Goal: Information Seeking & Learning: Learn about a topic

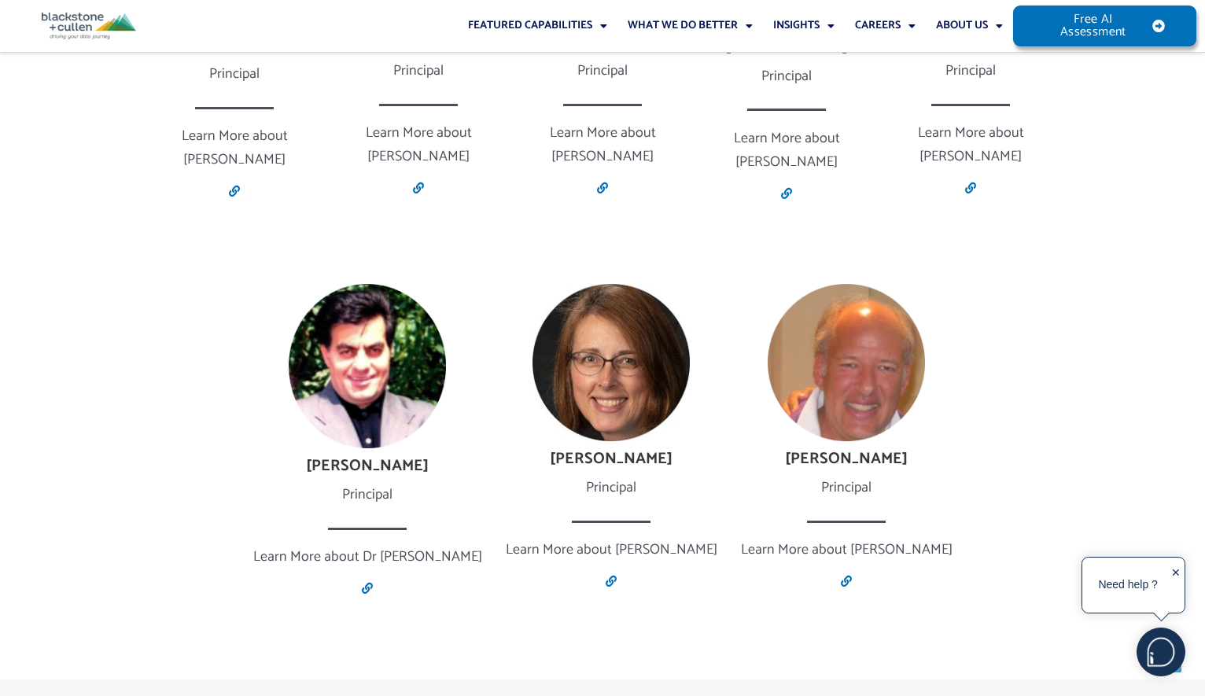
scroll to position [3144, 0]
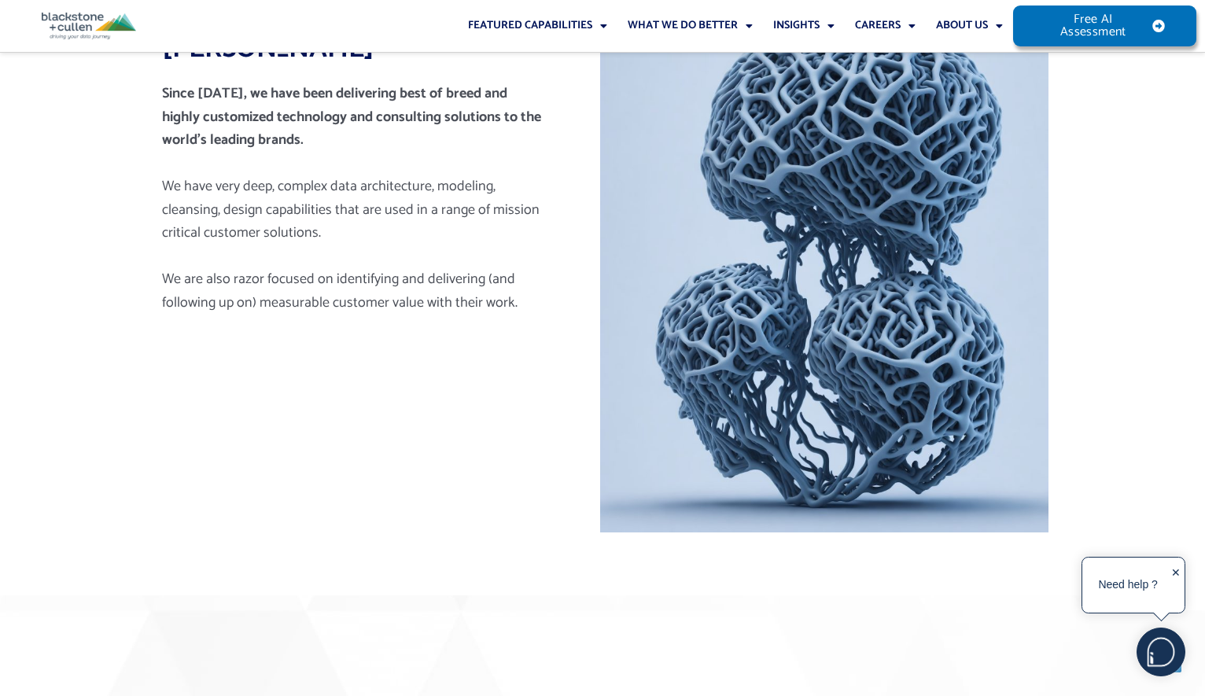
scroll to position [1009, 0]
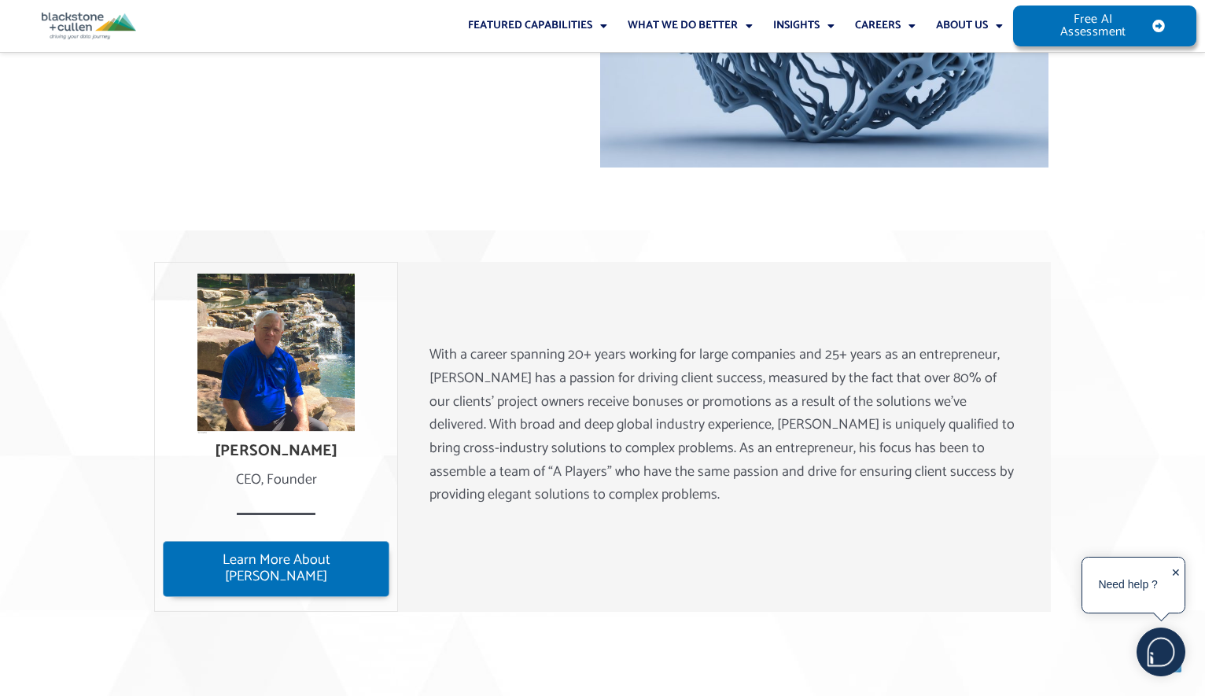
click at [266, 564] on span "Learn More About Lee" at bounding box center [276, 569] width 205 height 34
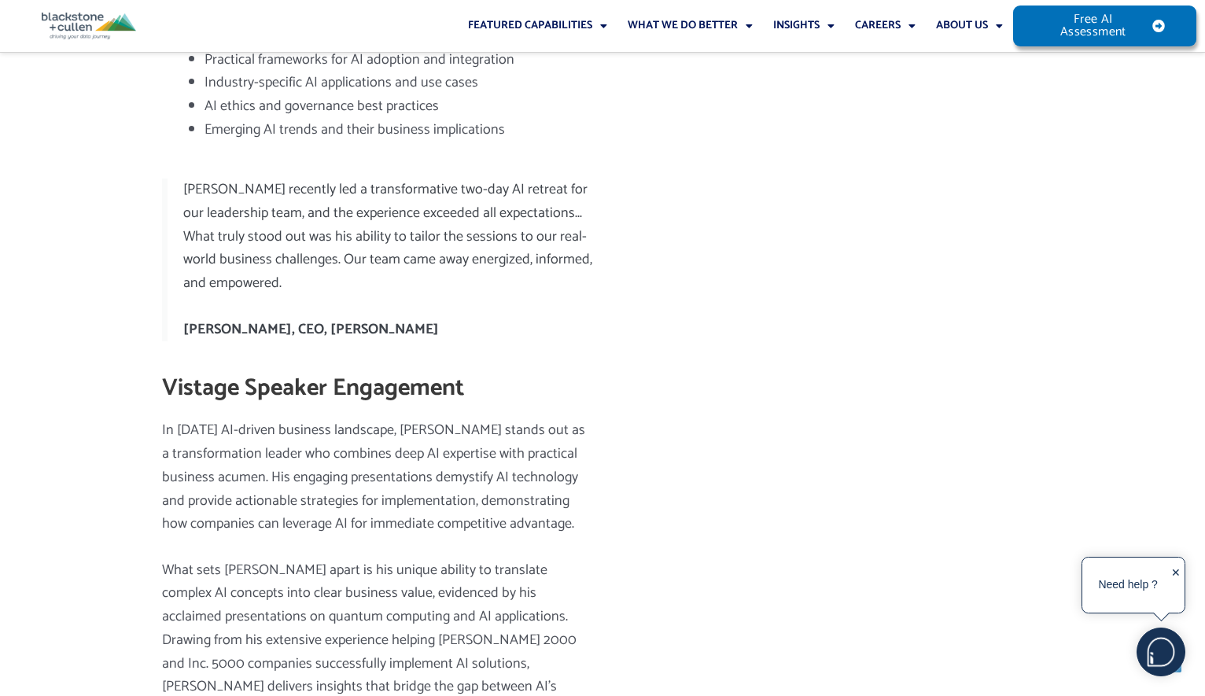
scroll to position [2439, 0]
